Goal: Task Accomplishment & Management: Use online tool/utility

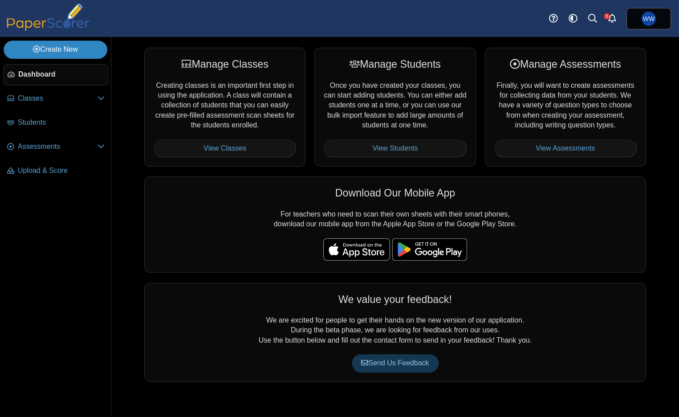
click at [82, 50] on link "Create New" at bounding box center [56, 50] width 104 height 18
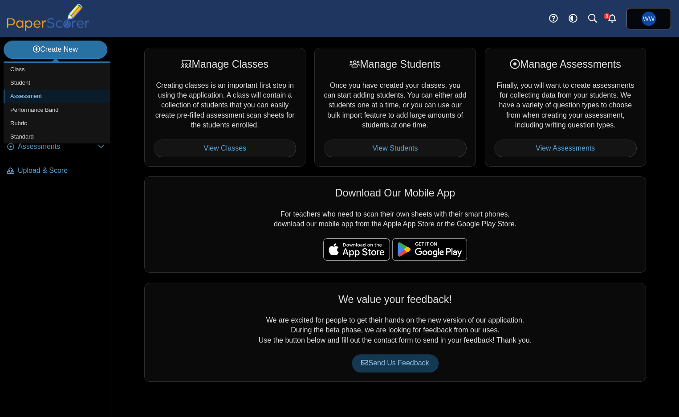
click at [43, 98] on link "Assessment" at bounding box center [57, 96] width 107 height 13
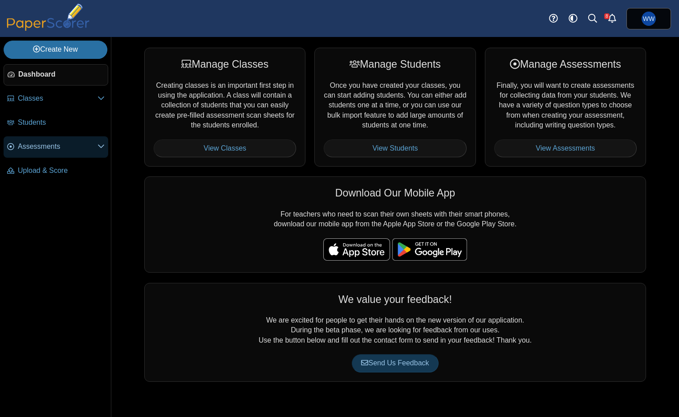
click at [58, 150] on span "Assessments" at bounding box center [58, 147] width 80 height 10
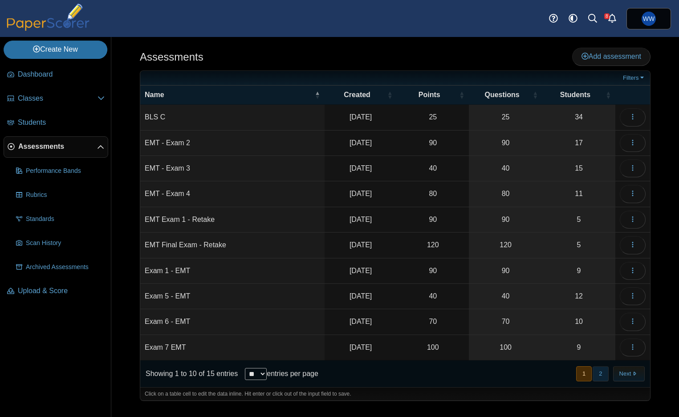
click at [602, 375] on button "2" at bounding box center [601, 373] width 16 height 15
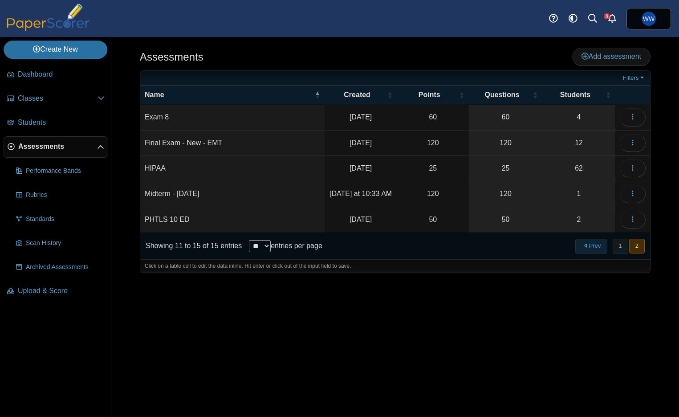
click at [607, 250] on button "Prev" at bounding box center [592, 246] width 32 height 15
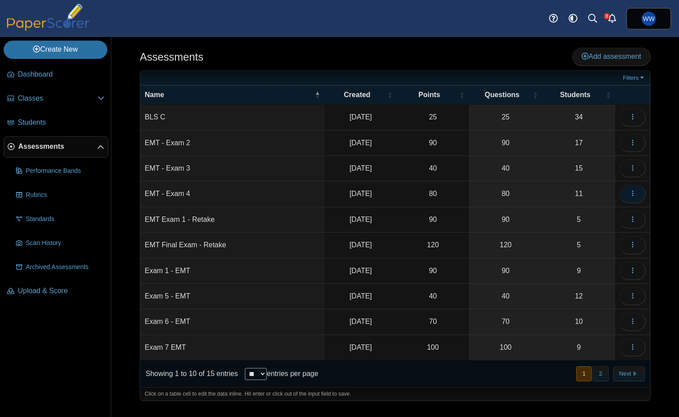
click at [622, 194] on button "button" at bounding box center [633, 194] width 26 height 18
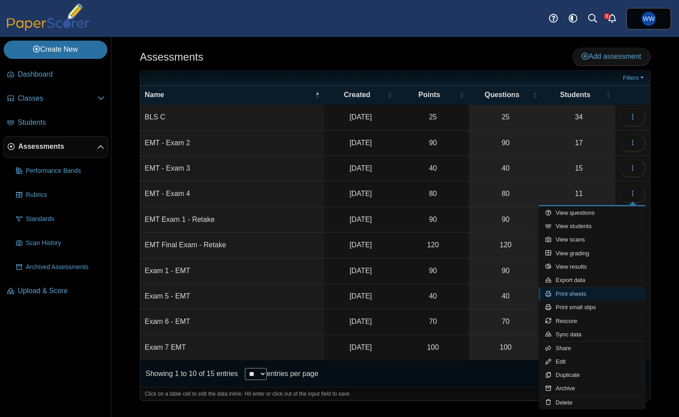
click at [573, 299] on link "Print sheets" at bounding box center [592, 293] width 107 height 13
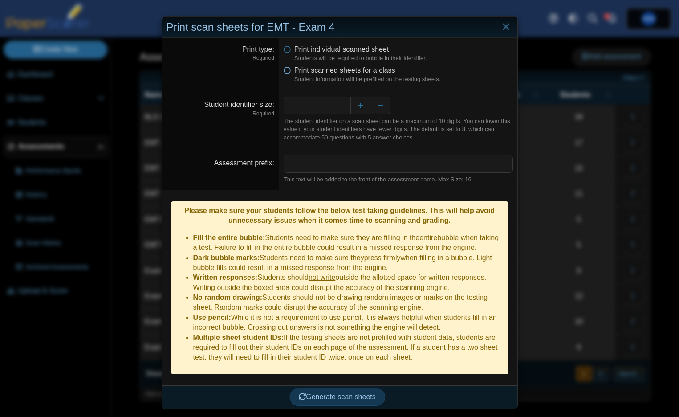
click at [357, 66] on span "Print scanned sheets for a class" at bounding box center [345, 70] width 101 height 8
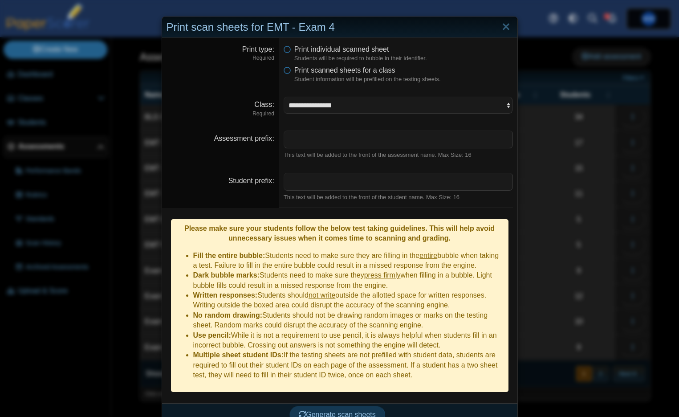
drag, startPoint x: 352, startPoint y: 93, endPoint x: 349, endPoint y: 98, distance: 6.0
click at [352, 93] on dd "**********" at bounding box center [398, 107] width 238 height 34
select select "**********"
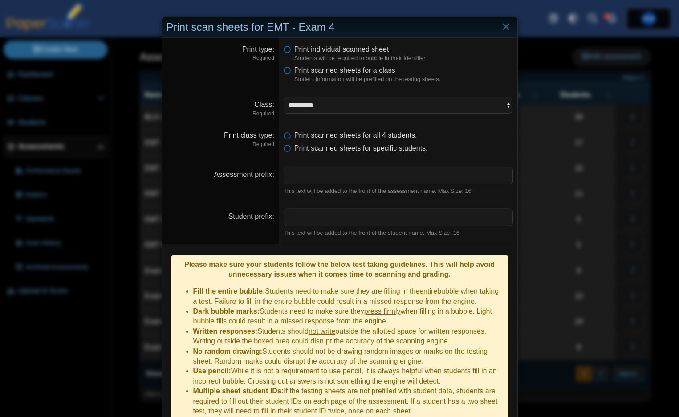
click at [393, 140] on ul "Print scanned sheets for all 4 students. Print scanned sheets for specific stud…" at bounding box center [398, 142] width 229 height 23
click at [394, 144] on span "Print scanned sheets for specific students." at bounding box center [362, 148] width 134 height 8
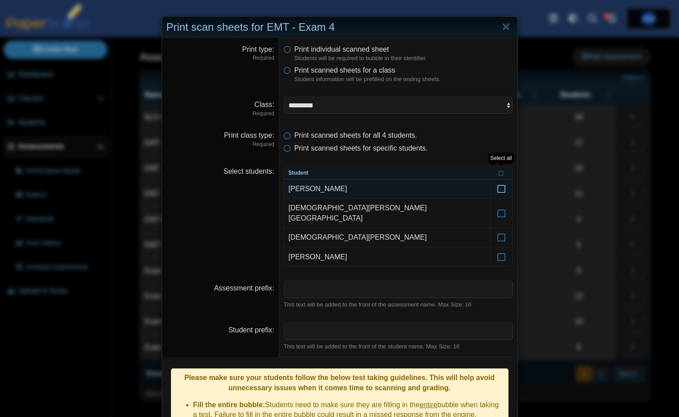
click at [506, 189] on label at bounding box center [502, 189] width 22 height 19
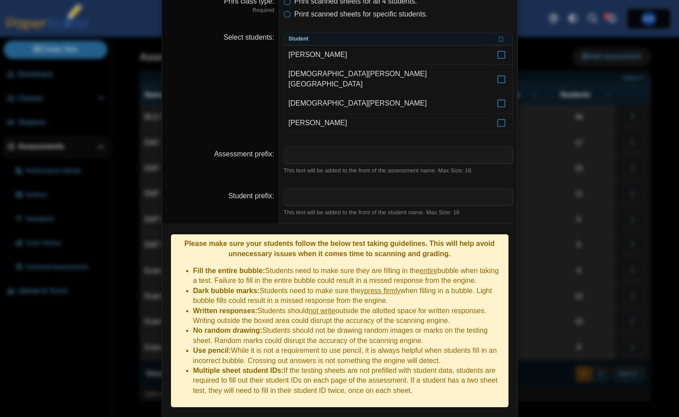
scroll to position [134, 0]
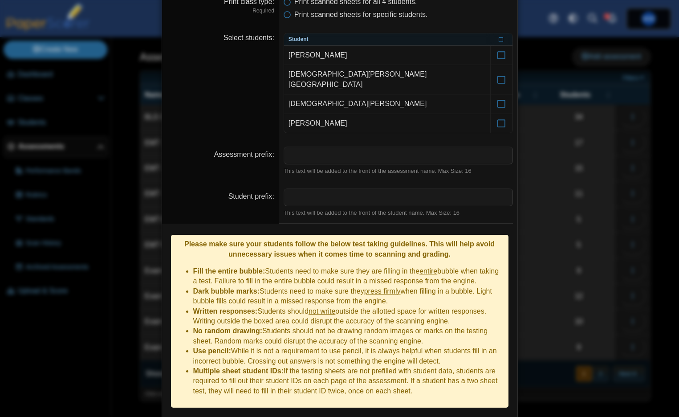
drag, startPoint x: 318, startPoint y: 395, endPoint x: 312, endPoint y: 393, distance: 5.8
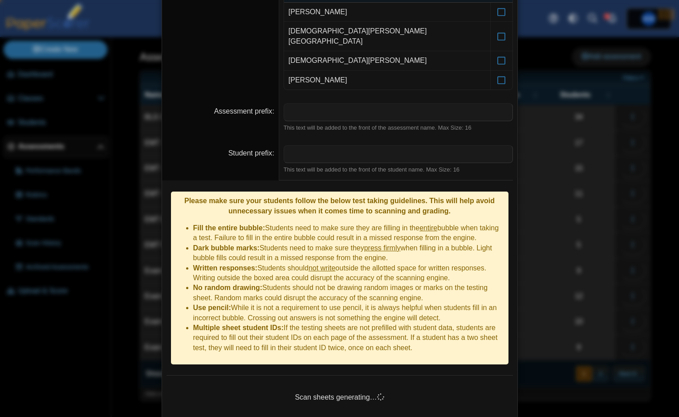
scroll to position [176, 0]
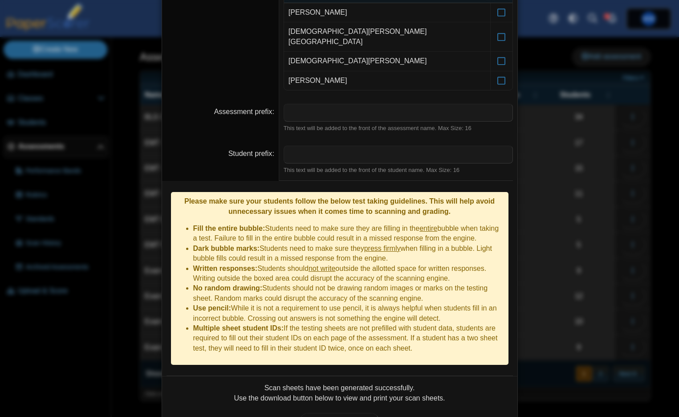
click at [310, 383] on div "Scan sheets have been generated successfully. Use the download button below to …" at bounding box center [340, 412] width 347 height 58
click at [323, 417] on span "Print scan sheets" at bounding box center [340, 421] width 62 height 8
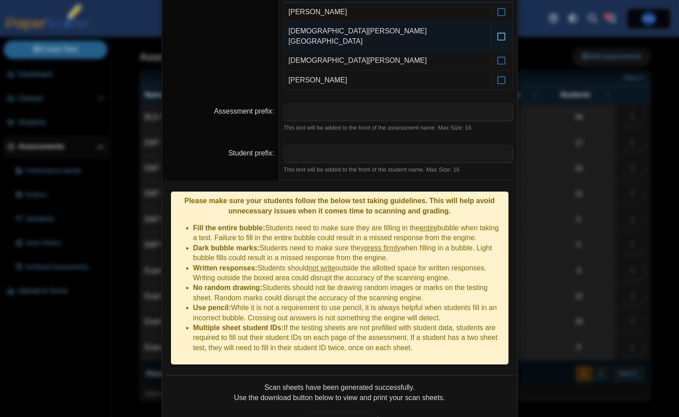
click at [508, 31] on label at bounding box center [502, 36] width 22 height 29
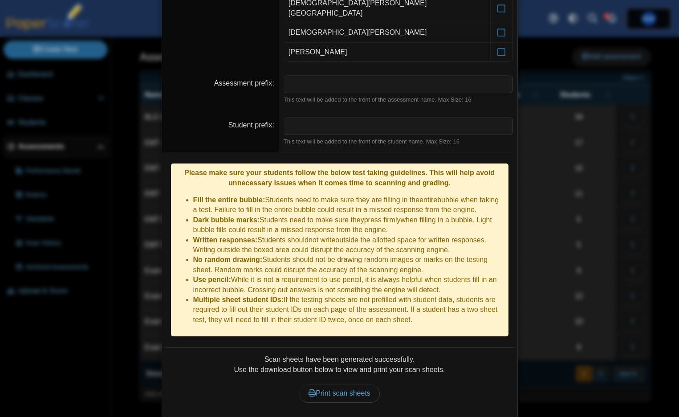
scroll to position [205, 0]
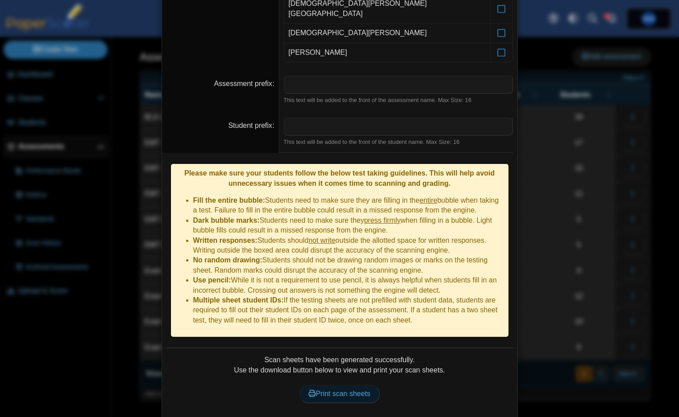
click at [337, 390] on span "Print scan sheets" at bounding box center [340, 394] width 62 height 8
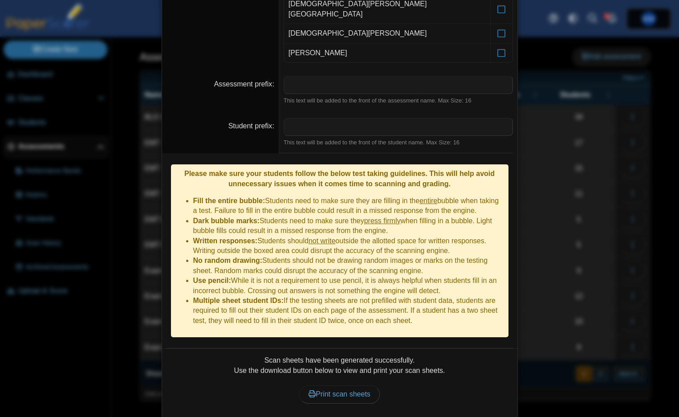
click at [300, 216] on li "Dark bubble marks: Students need to make sure they press firmly when filling in…" at bounding box center [348, 226] width 311 height 20
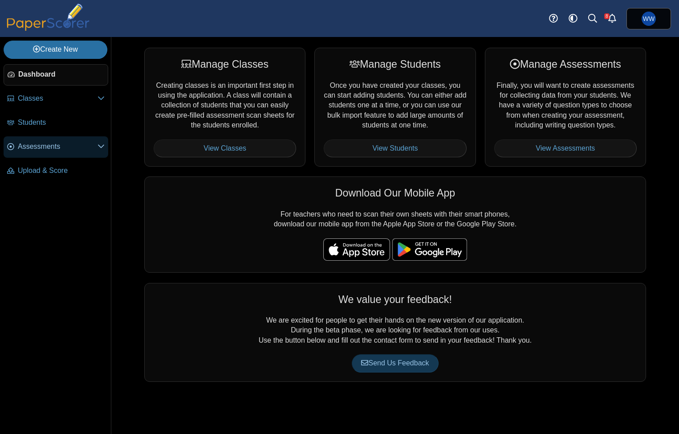
click at [58, 143] on link "Assessments" at bounding box center [56, 146] width 105 height 21
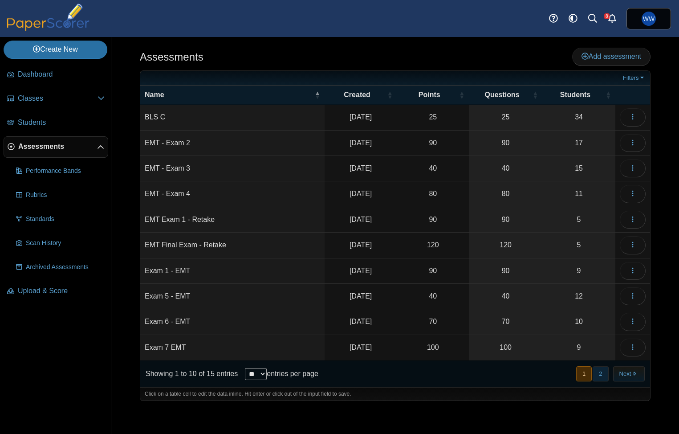
click at [607, 369] on button "2" at bounding box center [601, 373] width 16 height 15
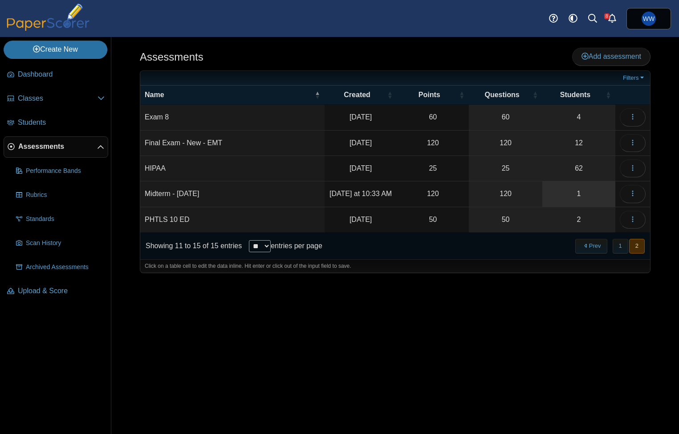
click at [574, 200] on link "1" at bounding box center [579, 193] width 73 height 25
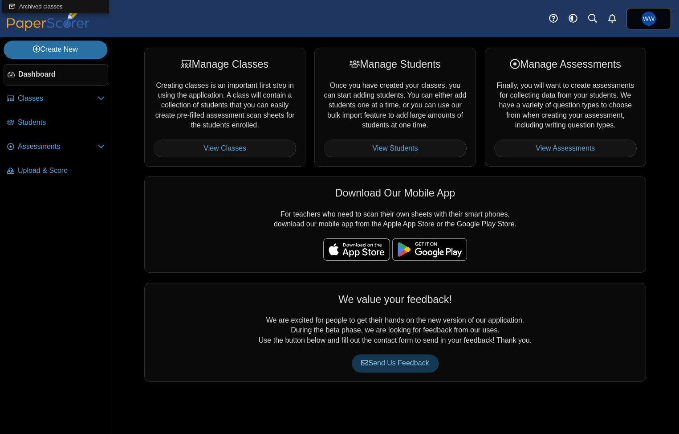
drag, startPoint x: 335, startPoint y: 194, endPoint x: 345, endPoint y: 201, distance: 12.0
click at [335, 194] on div "Download Our Mobile App" at bounding box center [395, 193] width 483 height 14
